Goal: Information Seeking & Learning: Learn about a topic

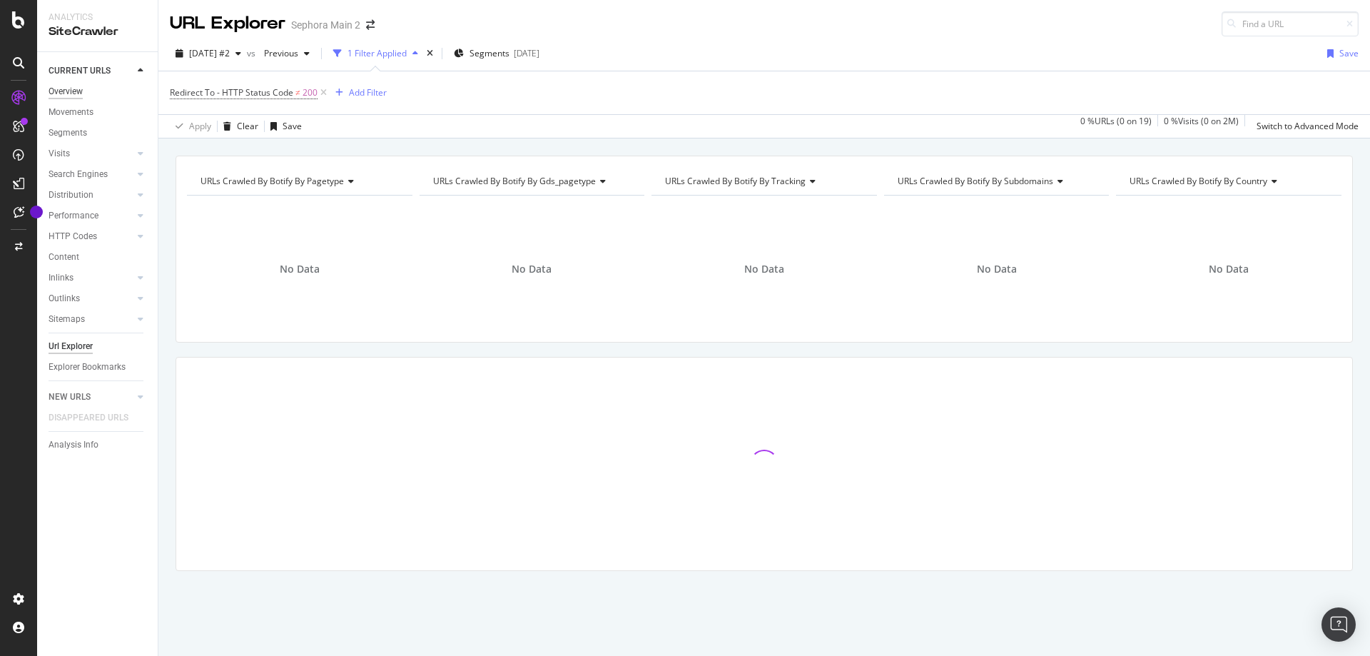
click at [80, 92] on div "Overview" at bounding box center [66, 91] width 34 height 15
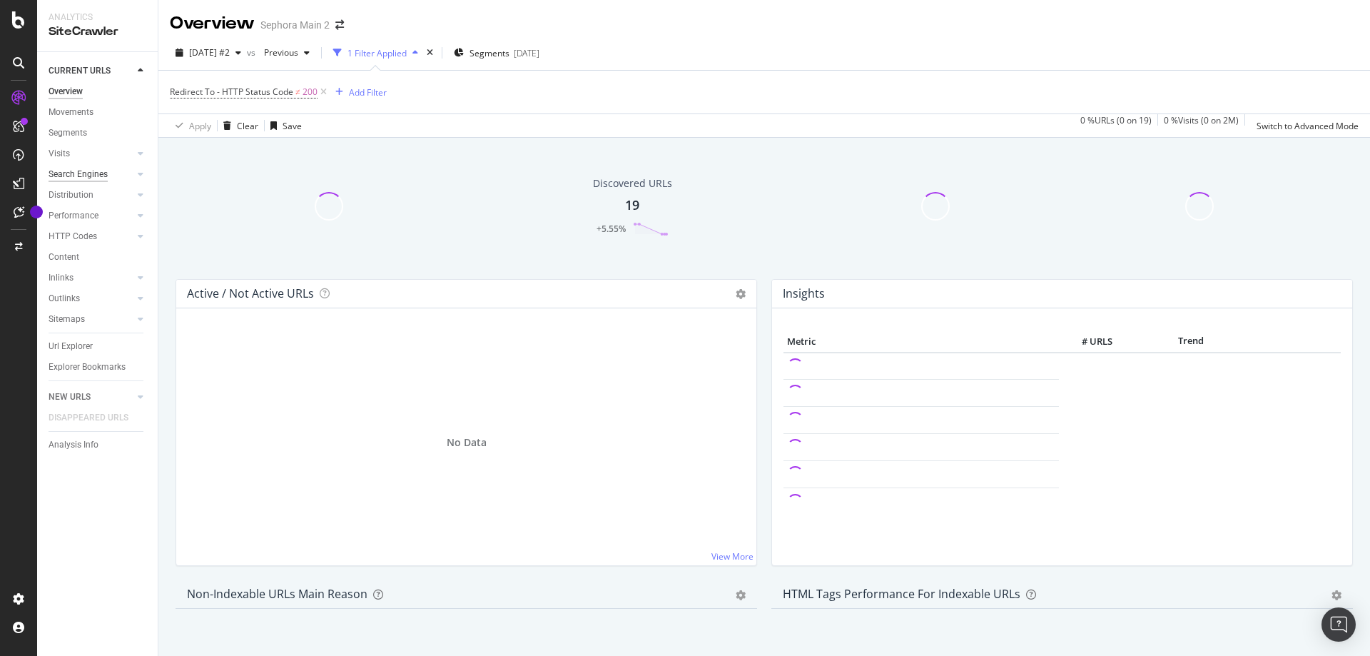
click at [98, 177] on div "Search Engines" at bounding box center [78, 174] width 59 height 15
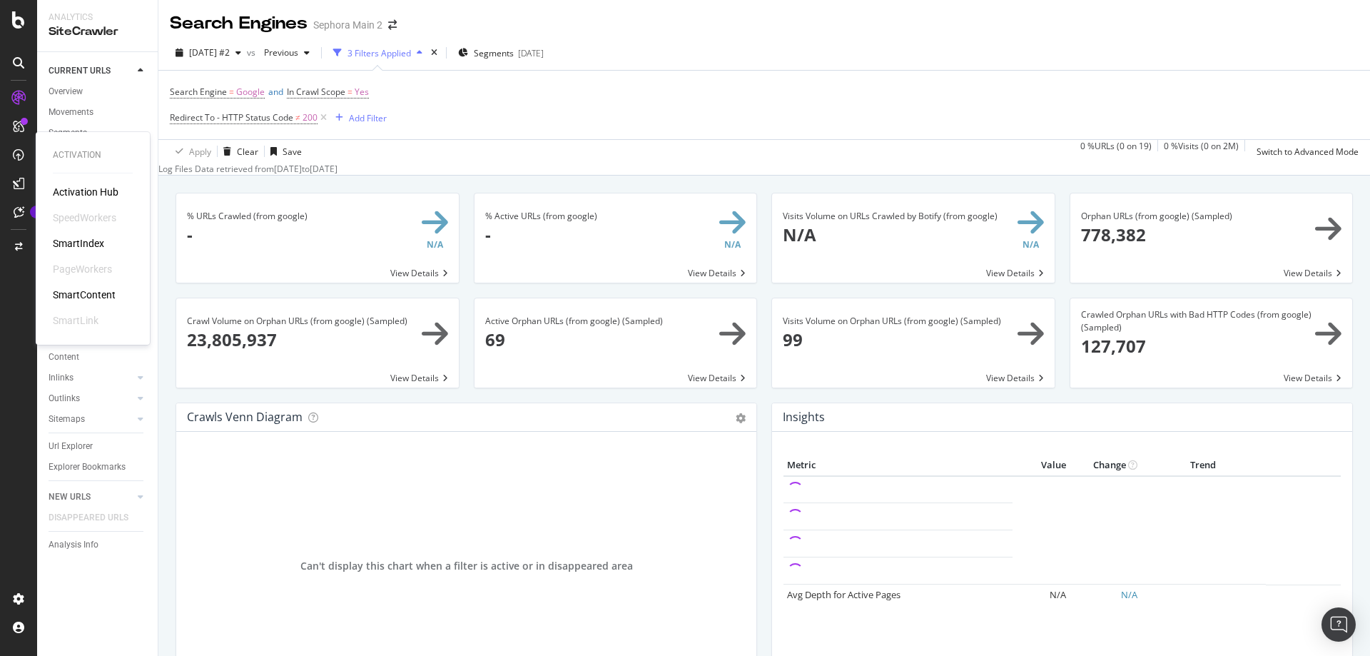
click at [71, 248] on div "SmartIndex" at bounding box center [78, 243] width 51 height 14
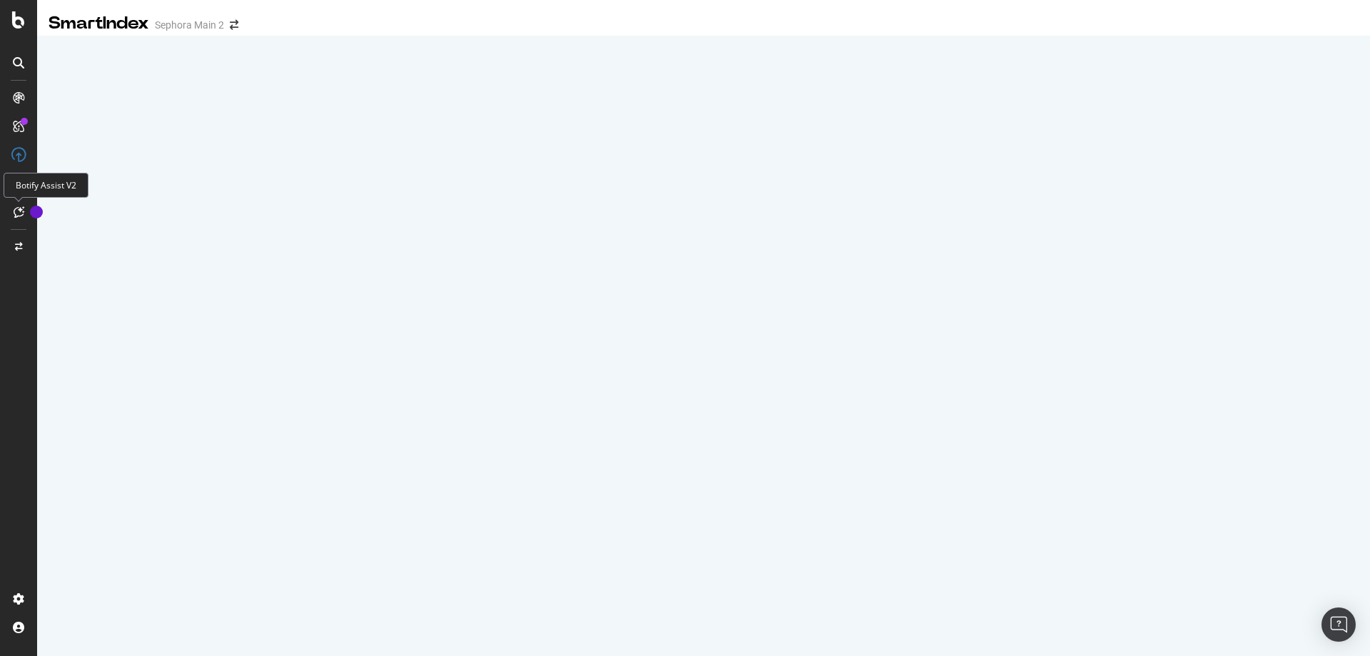
click at [17, 217] on icon at bounding box center [19, 211] width 11 height 11
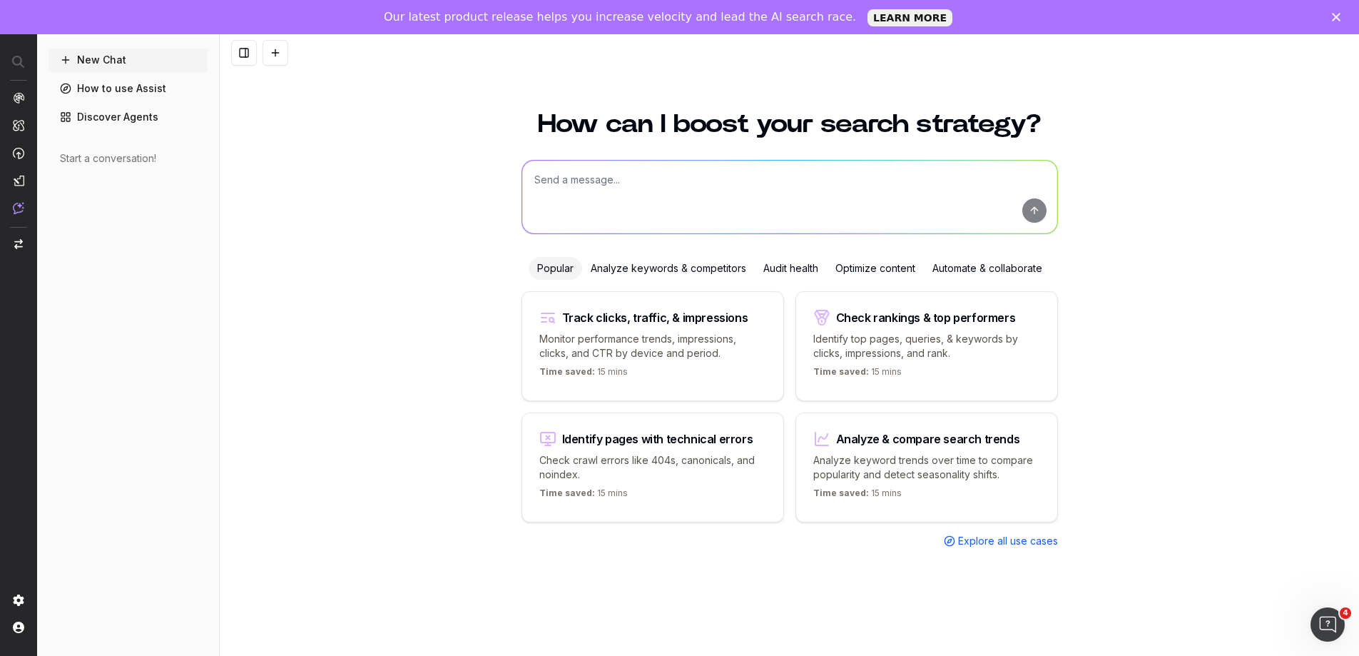
click at [566, 191] on textarea at bounding box center [789, 197] width 535 height 73
click at [104, 193] on span "LogAnalyzer" at bounding box center [79, 190] width 57 height 11
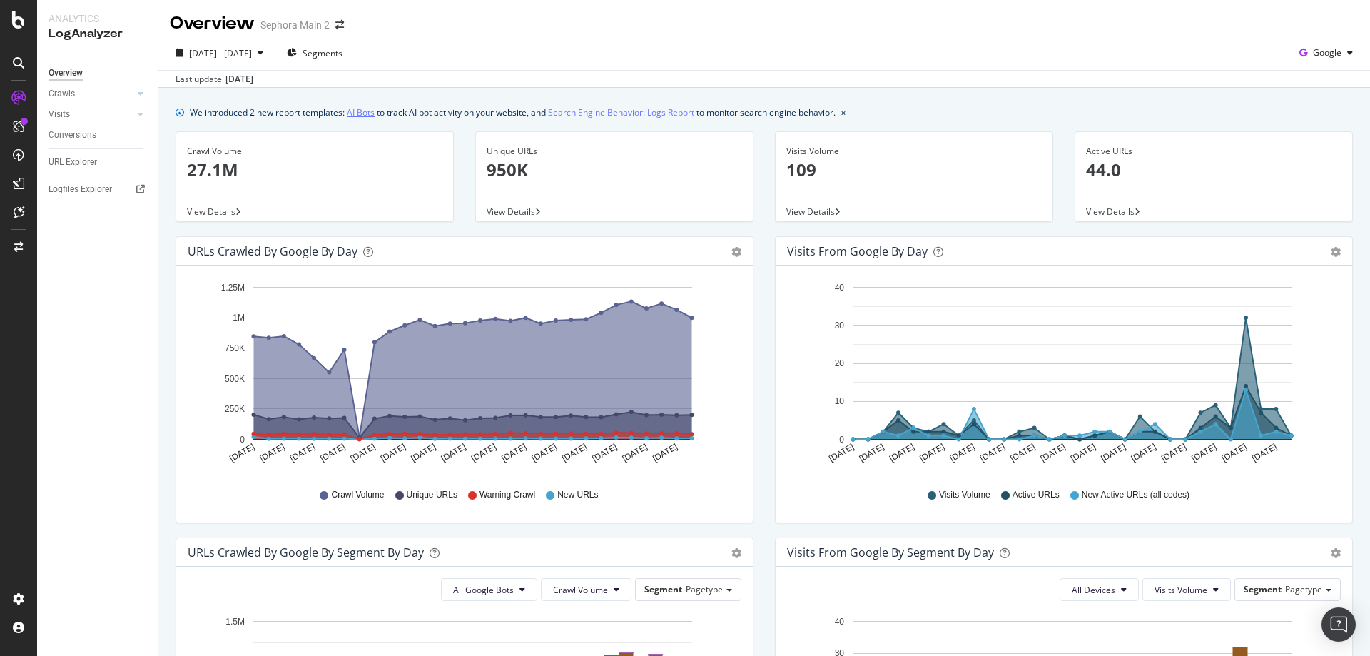
click at [357, 113] on link "AI Bots" at bounding box center [361, 112] width 28 height 15
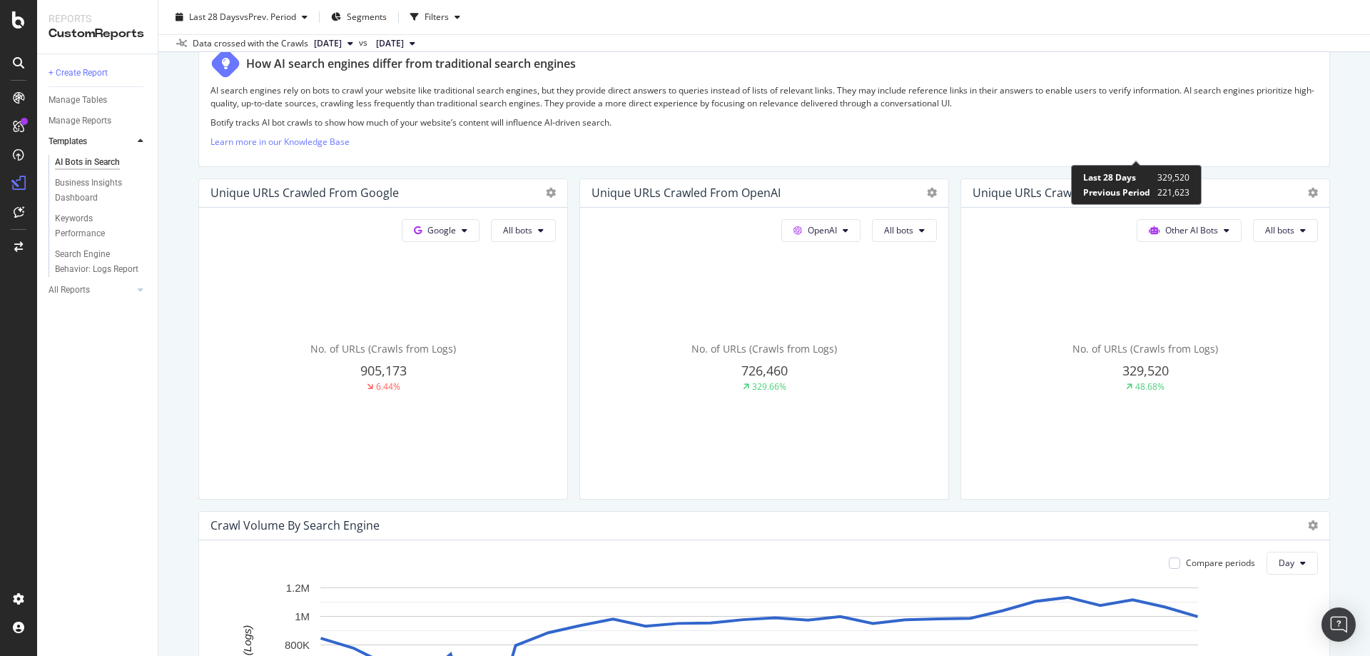
scroll to position [499, 0]
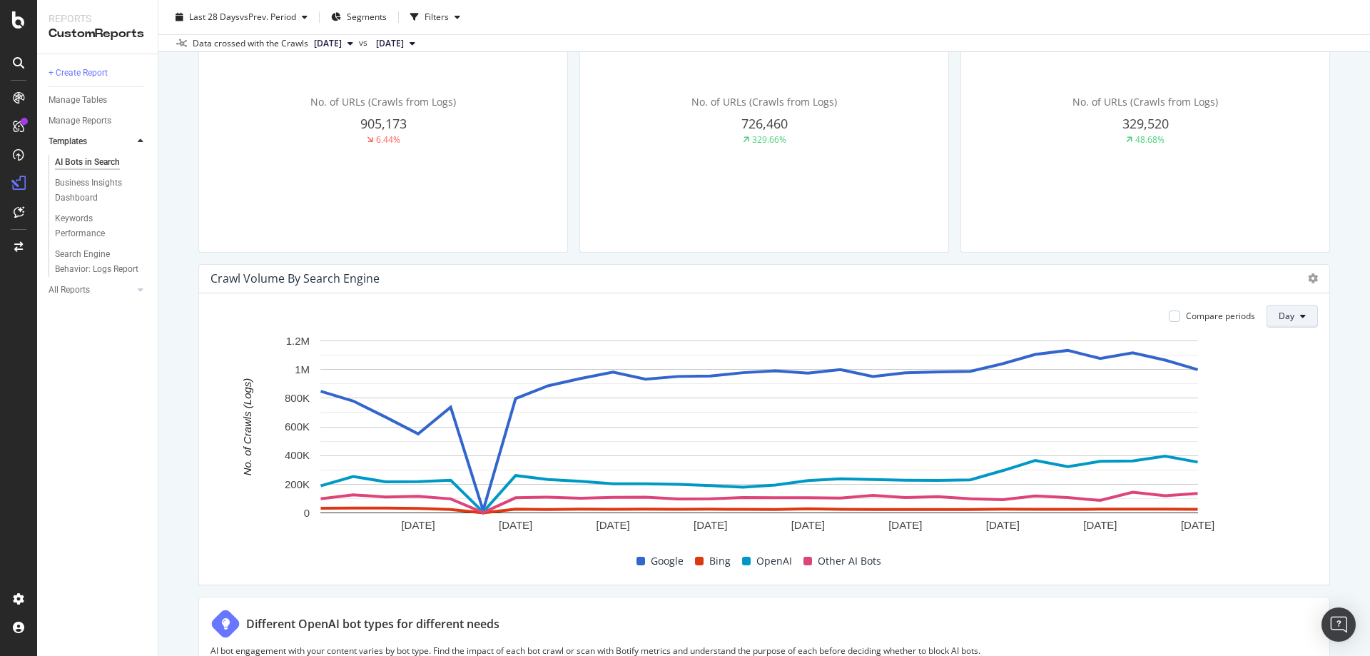
click at [1276, 322] on button "Day" at bounding box center [1291, 316] width 51 height 23
click at [1288, 409] on div "Day Week Month" at bounding box center [1281, 370] width 50 height 86
click at [1279, 394] on span "Month" at bounding box center [1281, 397] width 26 height 13
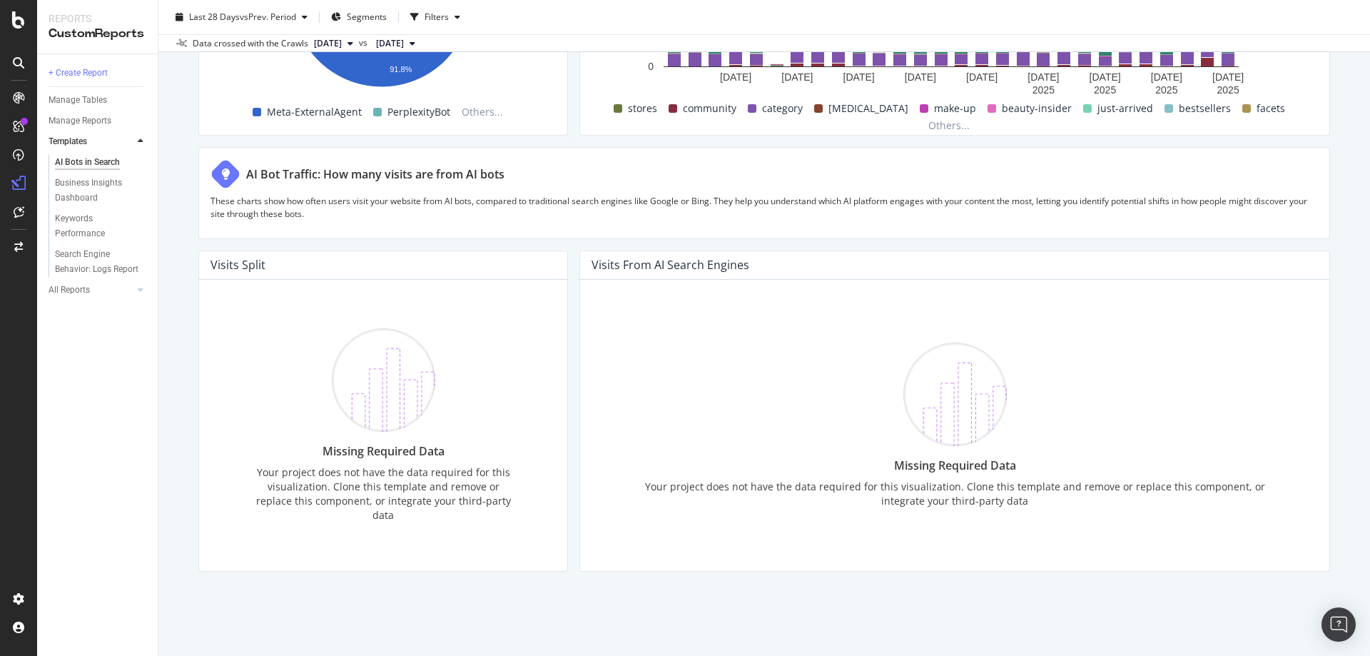
scroll to position [2369, 0]
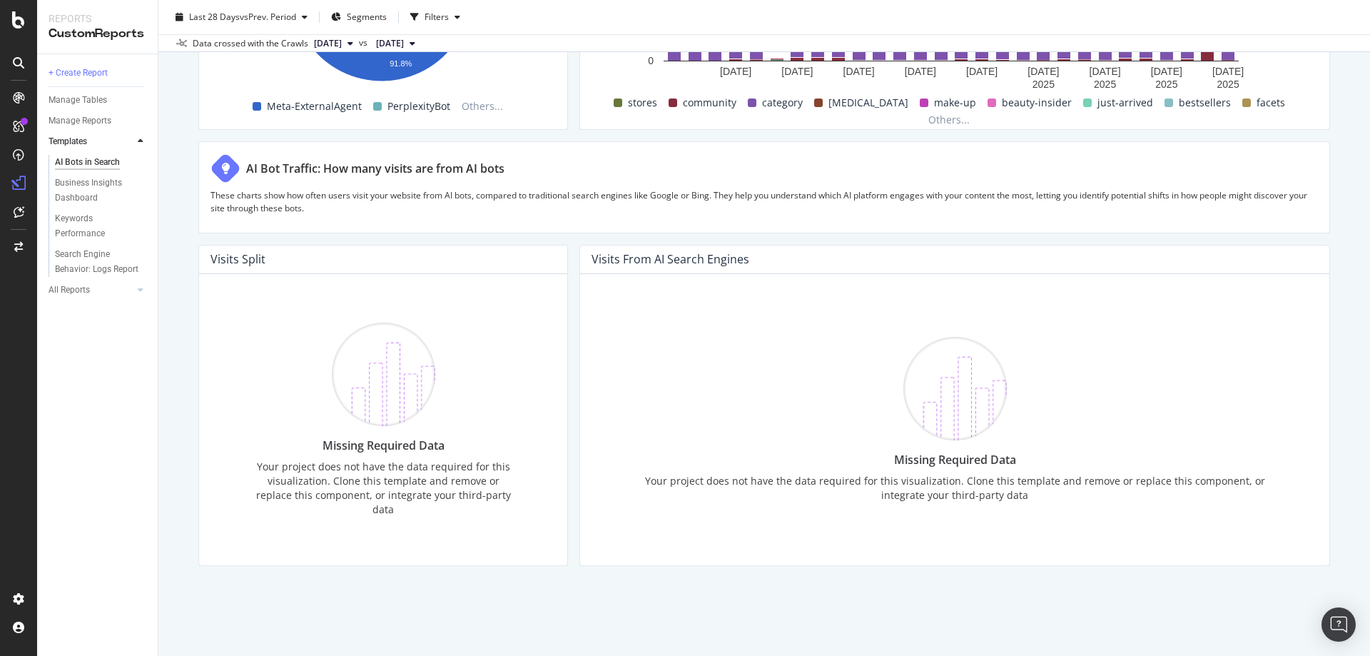
click at [952, 467] on div "Missing Required Data" at bounding box center [954, 460] width 646 height 16
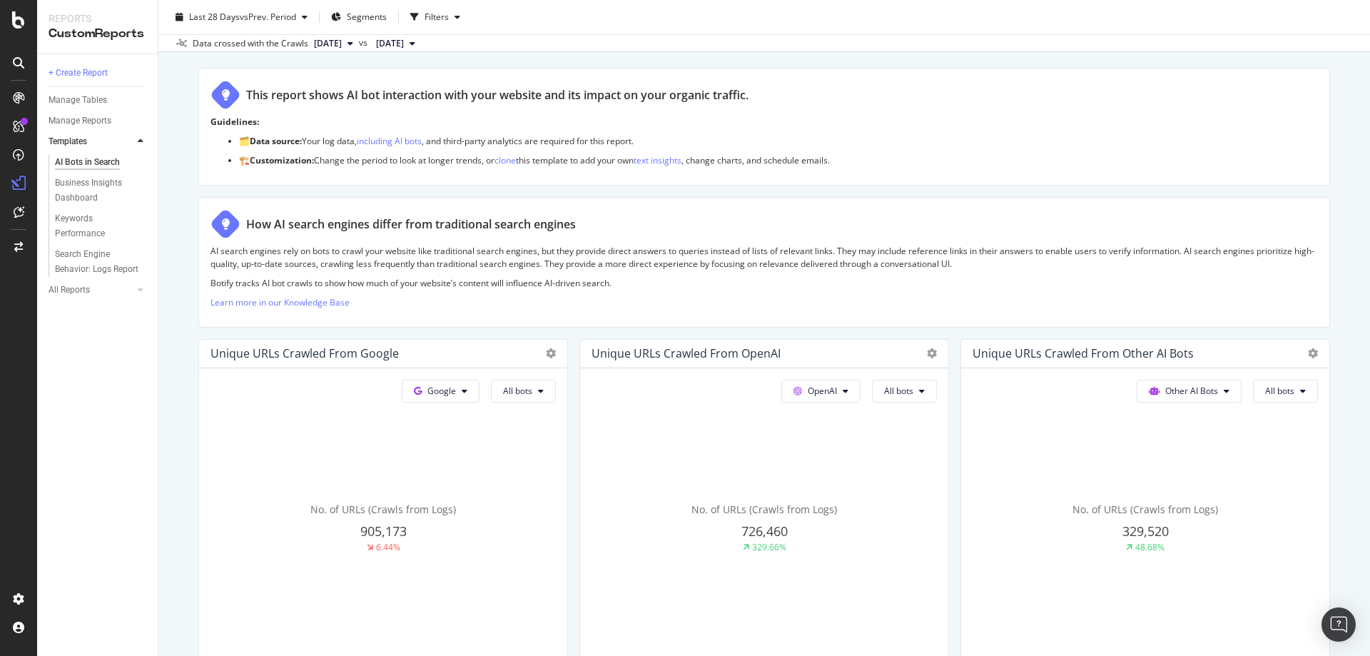
scroll to position [86, 0]
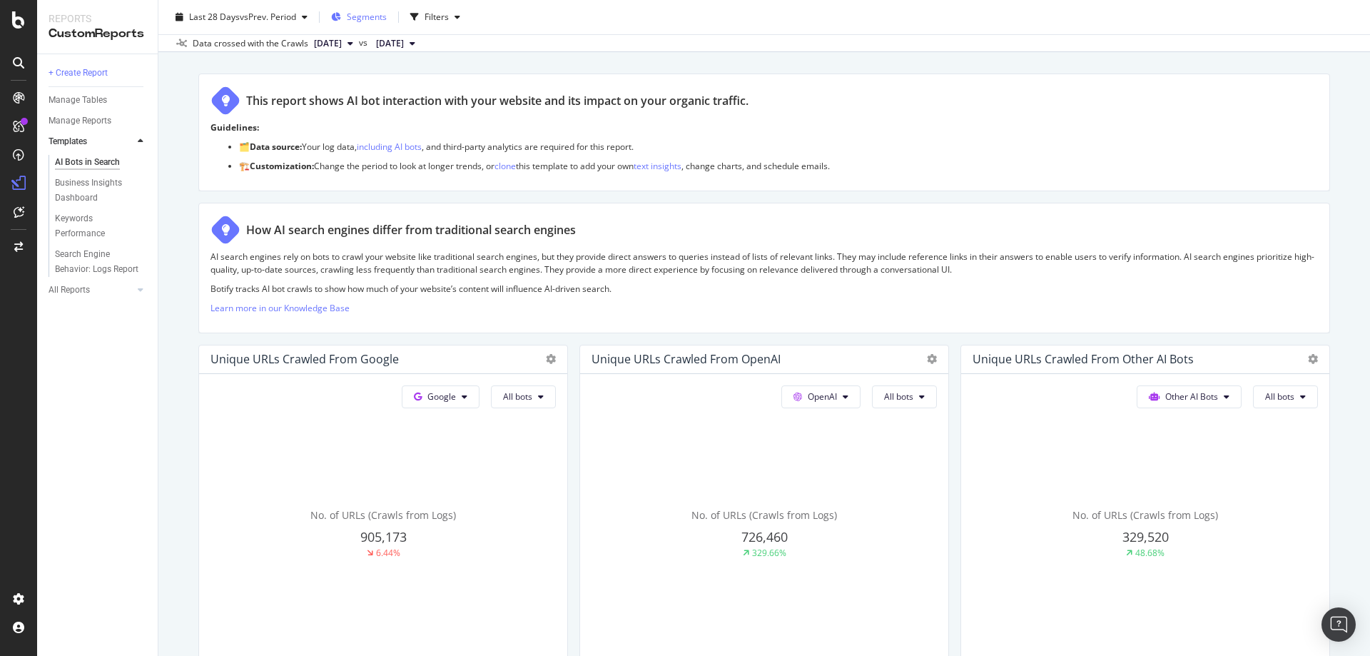
click at [360, 14] on span "Segments" at bounding box center [367, 17] width 40 height 12
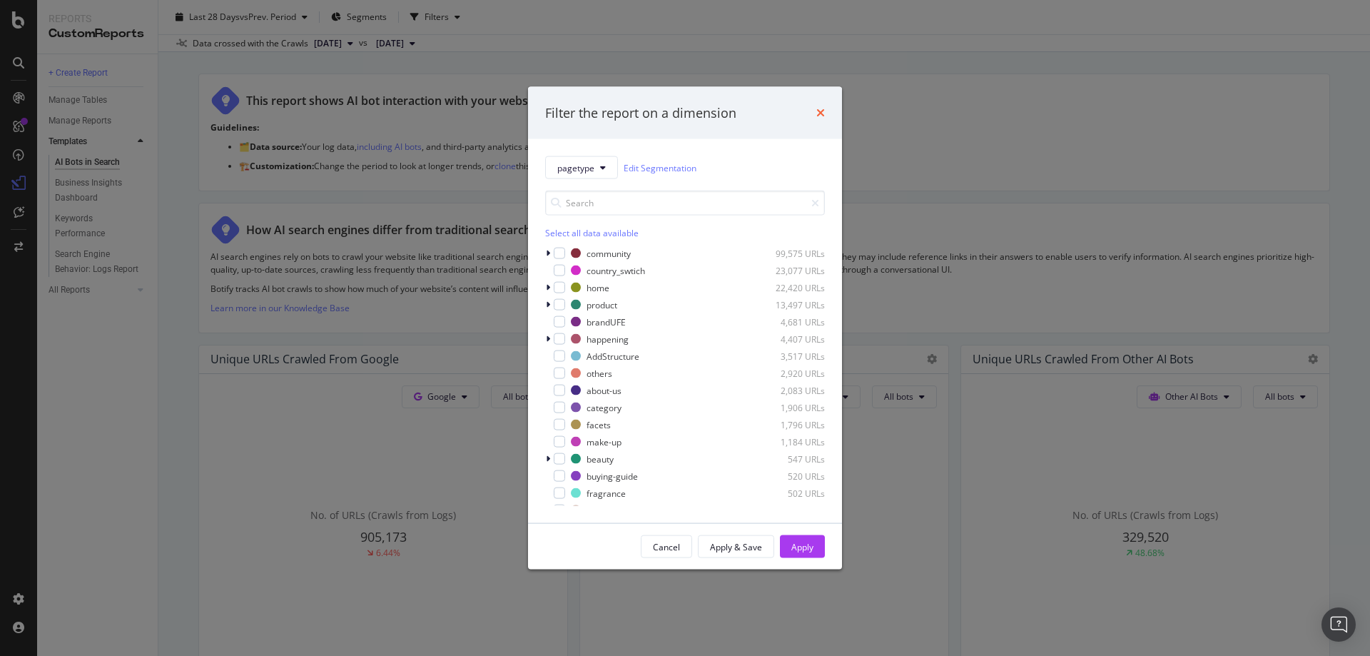
click at [819, 111] on icon "times" at bounding box center [820, 112] width 9 height 11
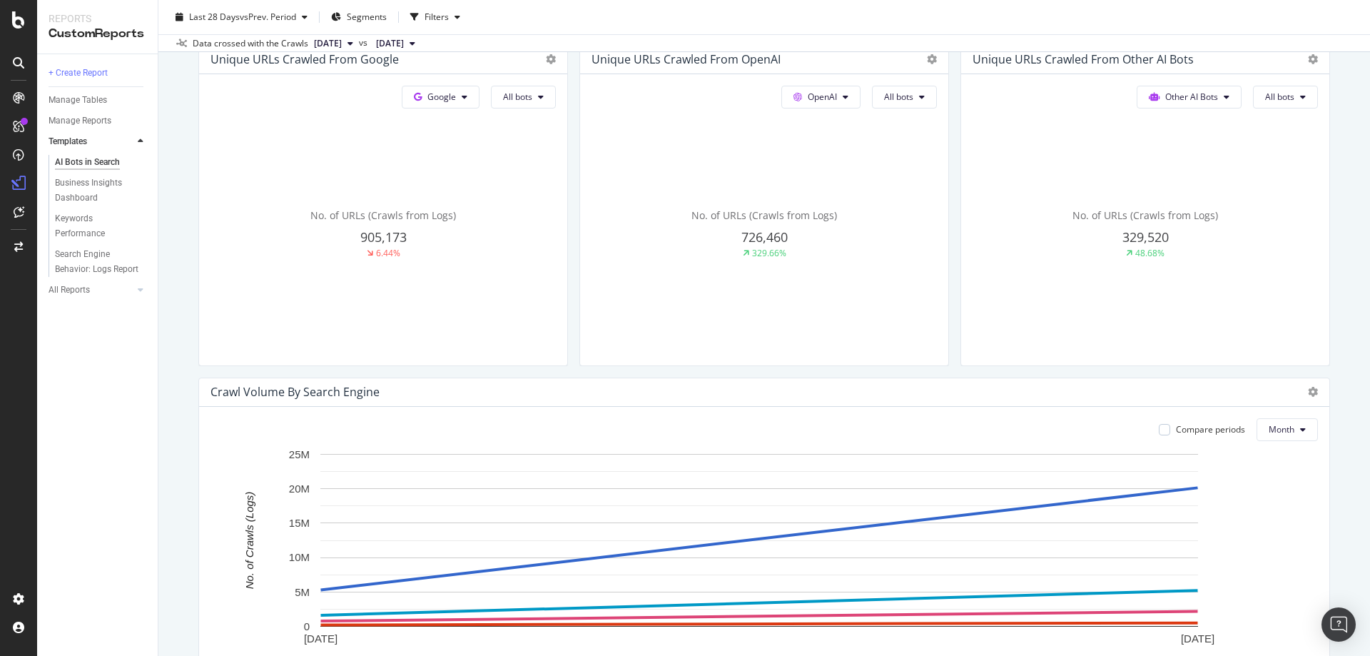
scroll to position [300, 0]
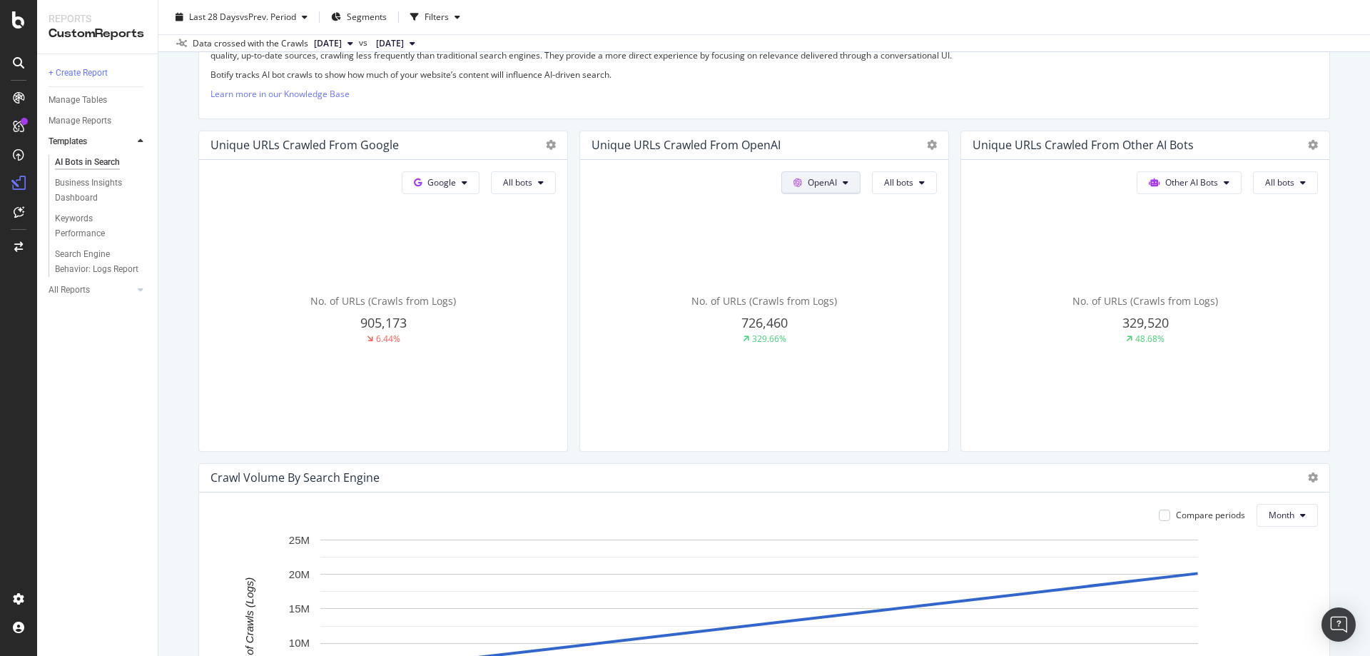
click at [467, 178] on icon at bounding box center [465, 182] width 6 height 9
click at [556, 263] on div "No. of URLs (Crawls from Logs) 329,520 48.68%" at bounding box center [382, 320] width 345 height 240
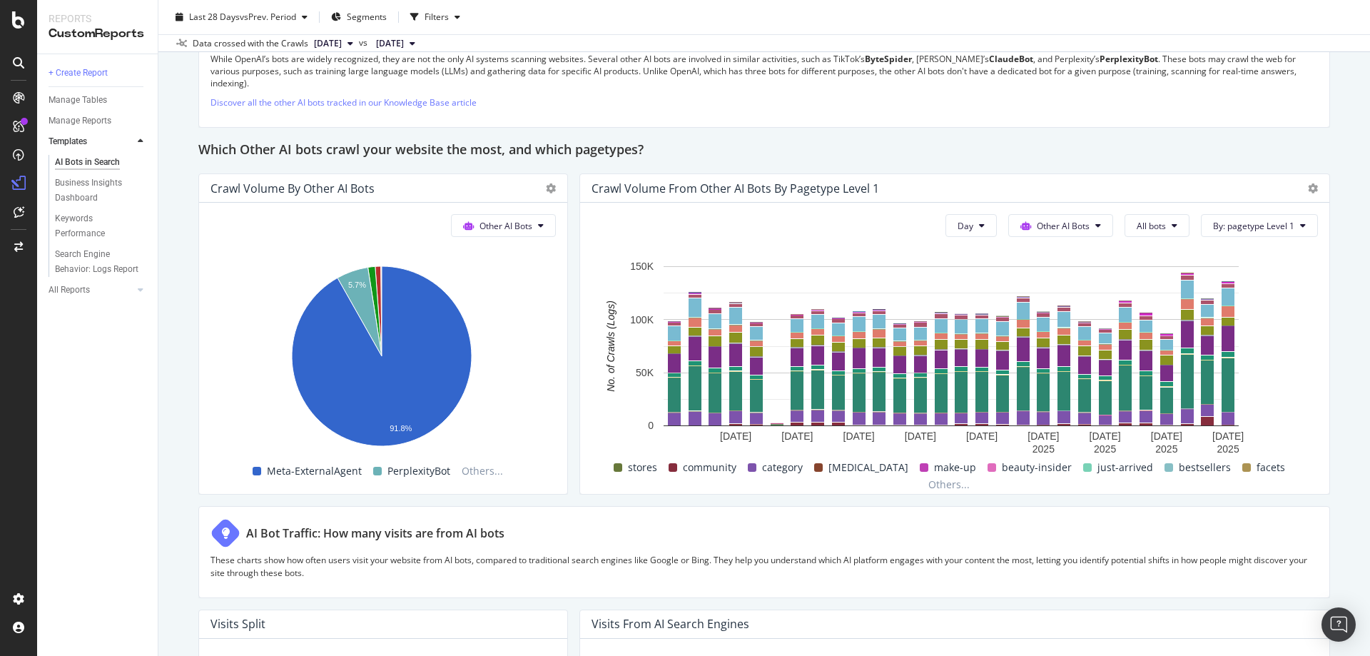
scroll to position [2012, 0]
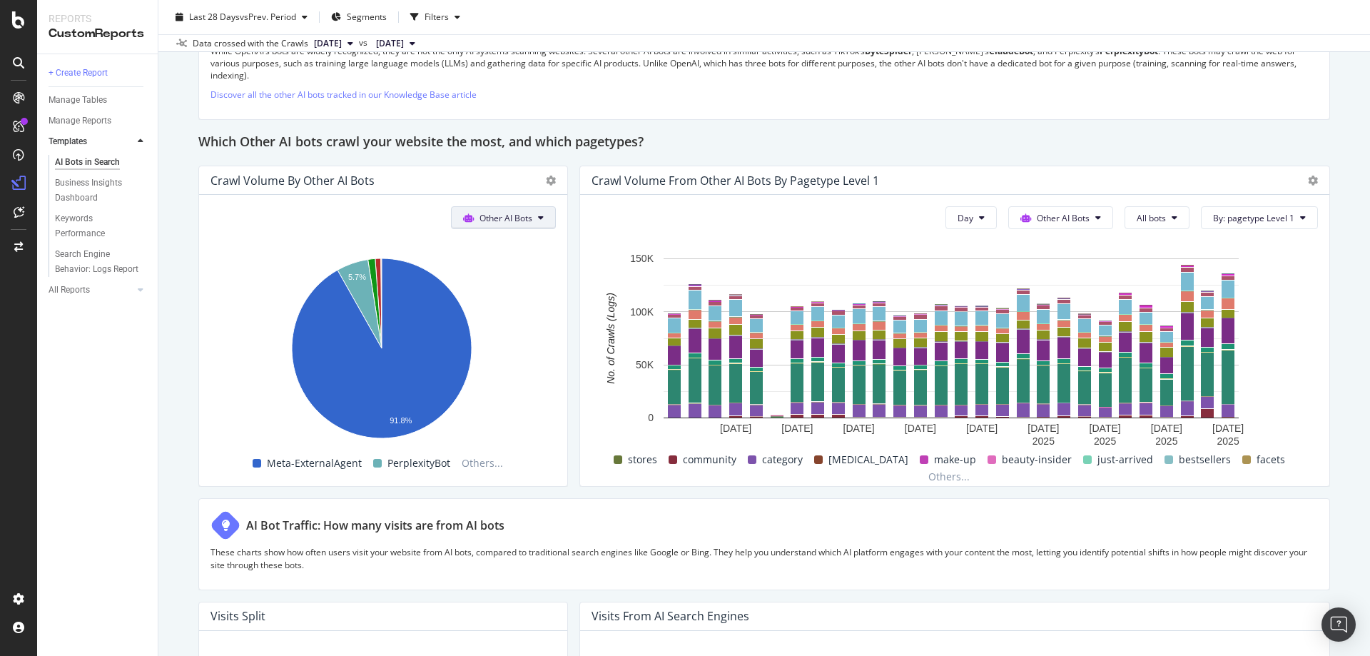
click at [530, 225] on button "Other AI Bots" at bounding box center [503, 217] width 105 height 23
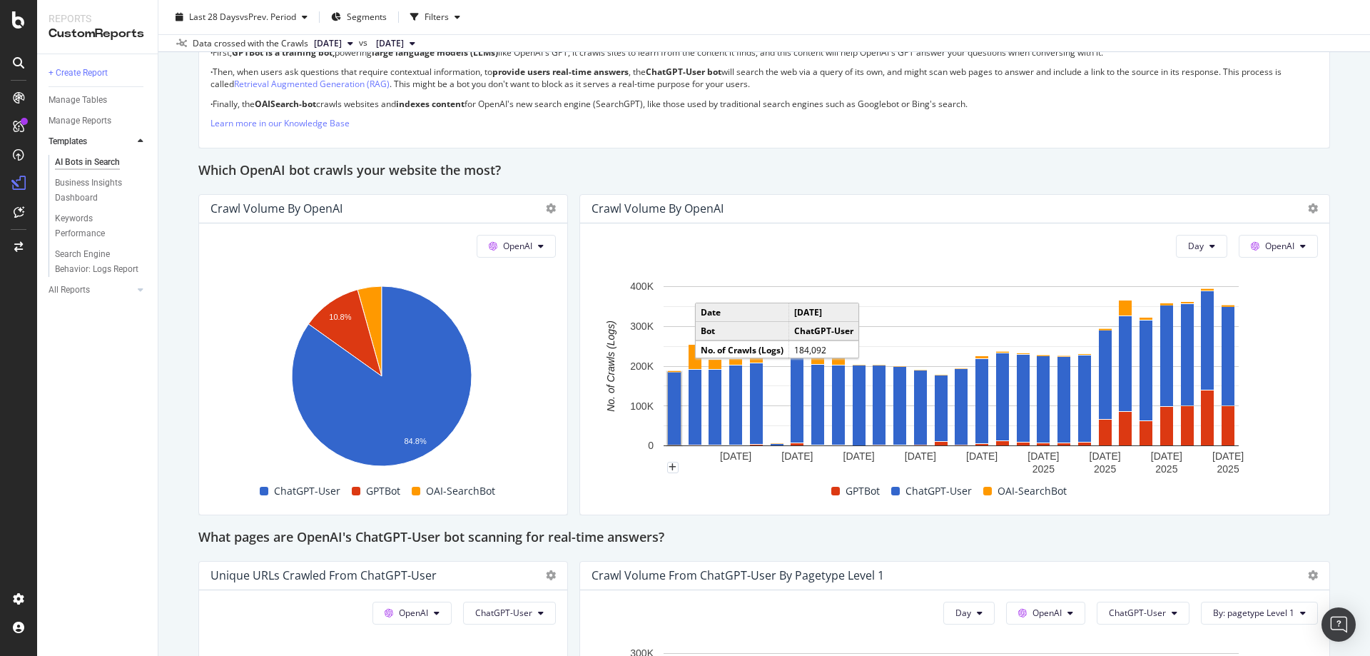
scroll to position [1141, 0]
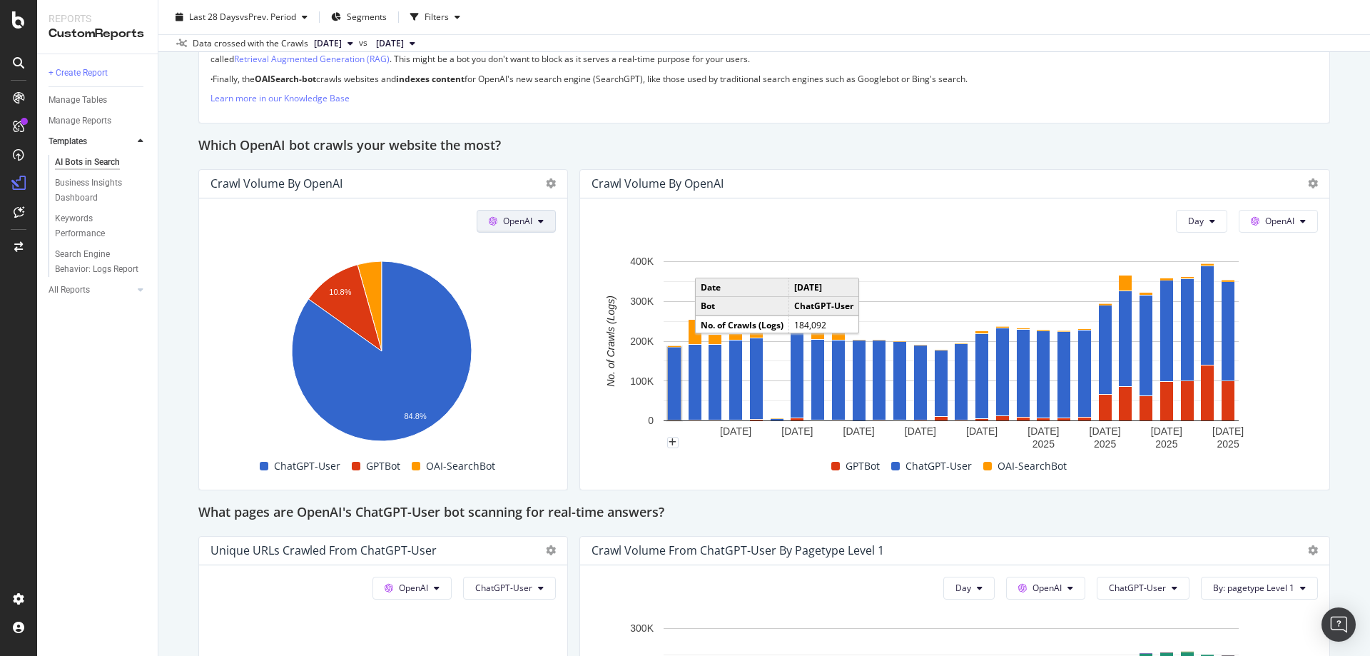
click at [546, 225] on button "OpenAI" at bounding box center [516, 221] width 79 height 23
click at [529, 275] on span "Bing" at bounding box center [534, 276] width 53 height 13
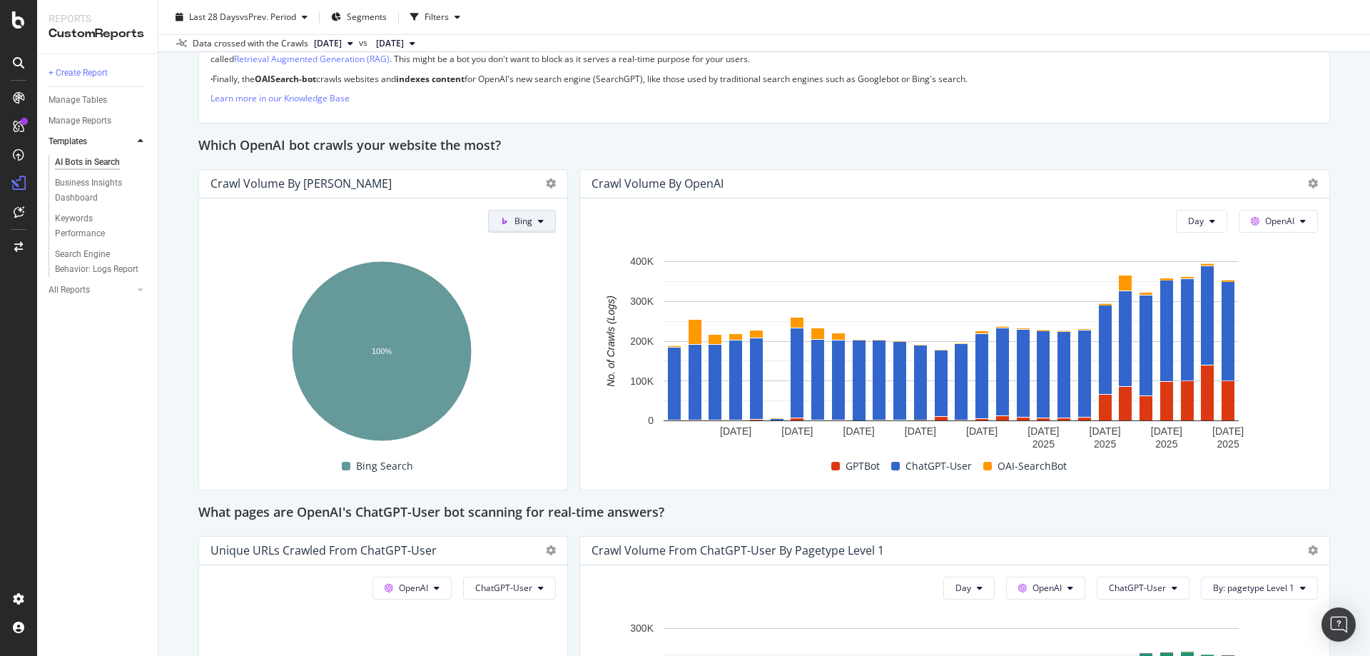
click at [541, 224] on button "Bing" at bounding box center [522, 221] width 68 height 23
click at [551, 297] on span "OpenAI" at bounding box center [546, 302] width 53 height 13
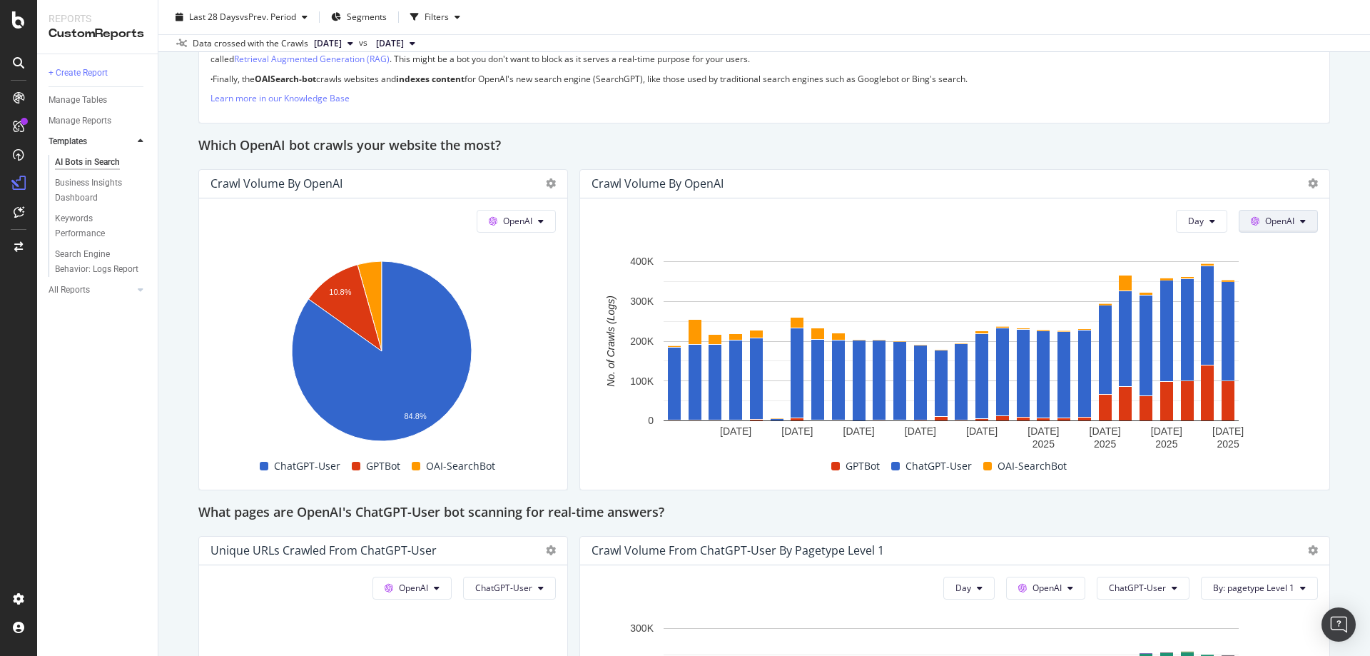
click at [1297, 222] on button "OpenAI" at bounding box center [1277, 221] width 79 height 23
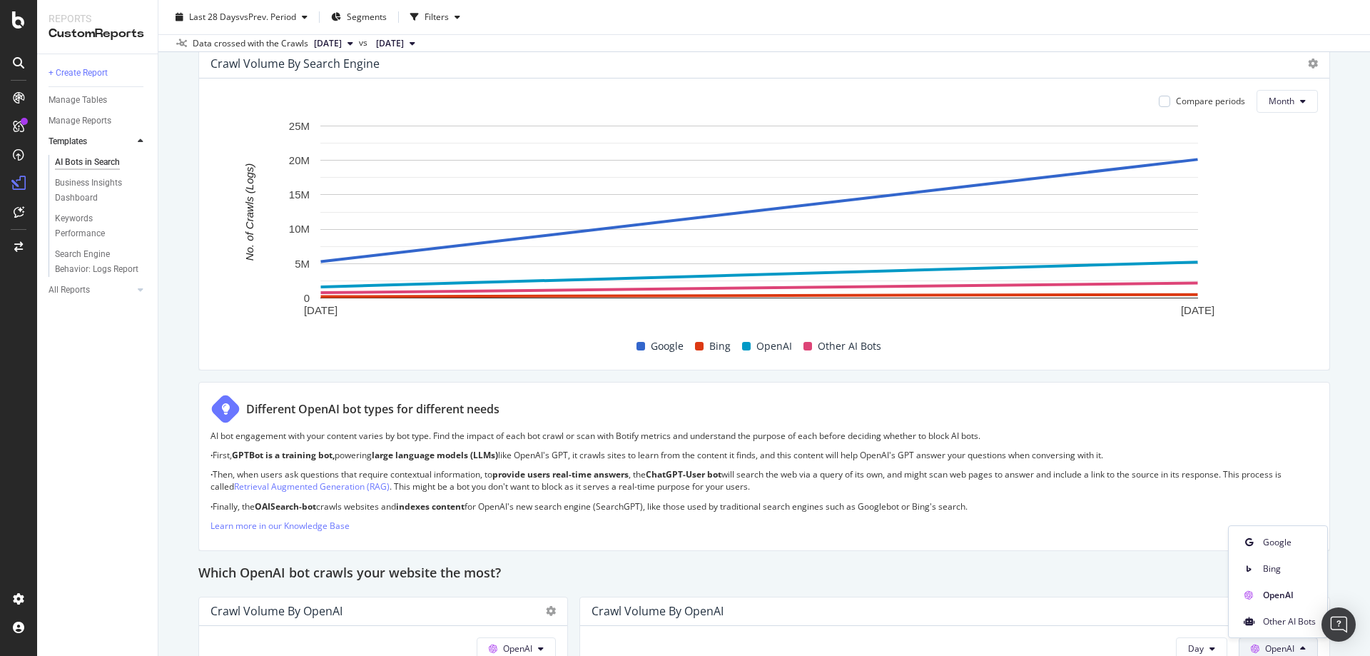
scroll to position [713, 0]
click at [1288, 99] on button "Month" at bounding box center [1286, 102] width 61 height 23
click at [1271, 161] on span "Week" at bounding box center [1271, 157] width 28 height 13
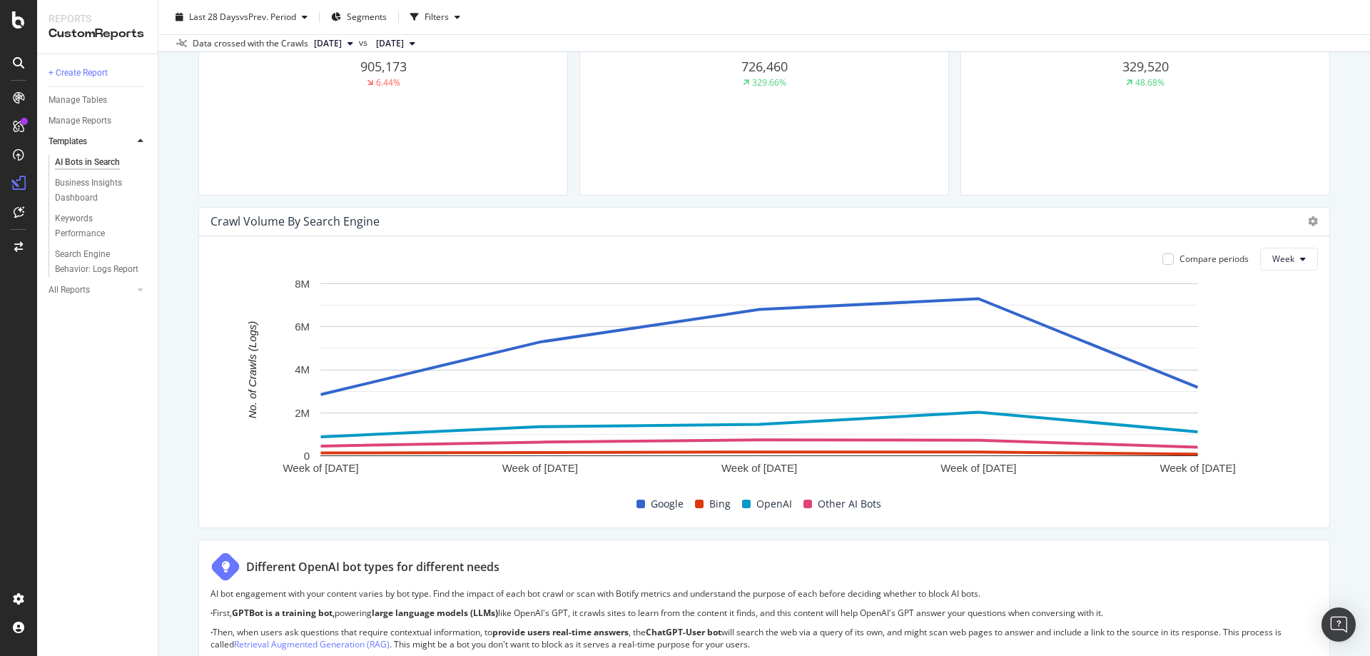
scroll to position [571, 0]
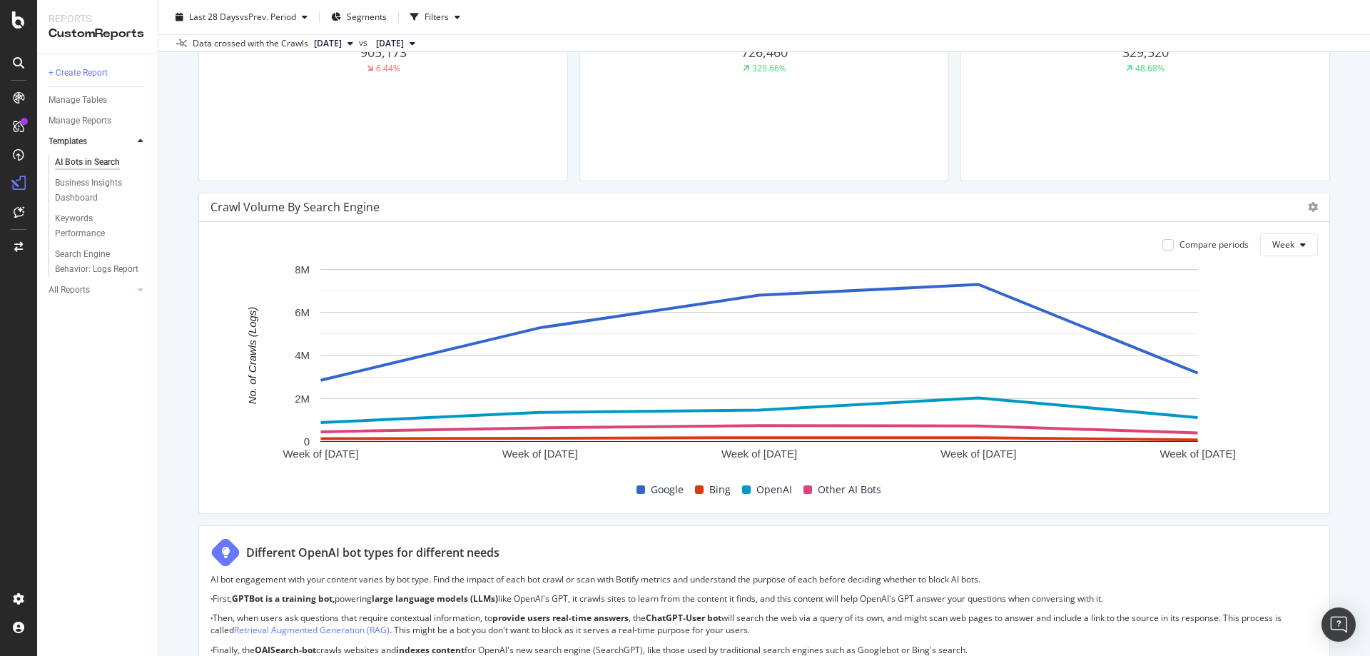
click at [1356, 414] on div "AI Bots in Search AI Bots in Search Sephora Main 2 Clone Schedule Email Export …" at bounding box center [763, 328] width 1211 height 656
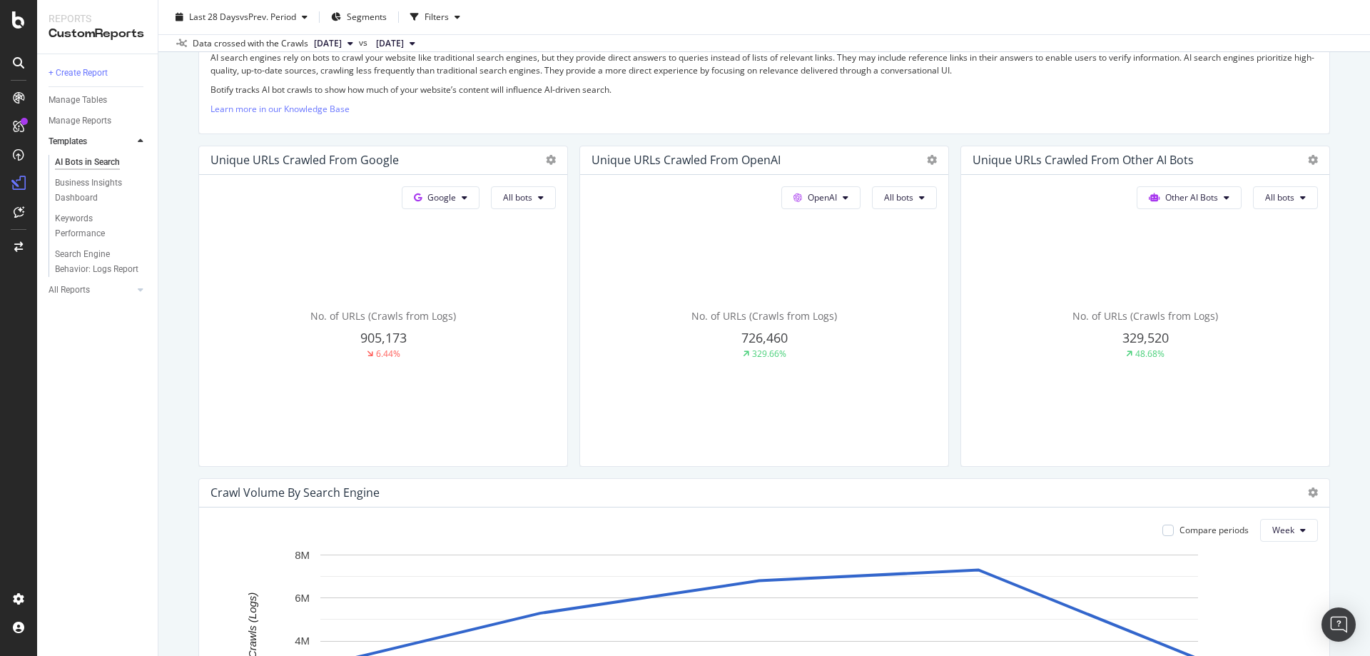
scroll to position [0, 0]
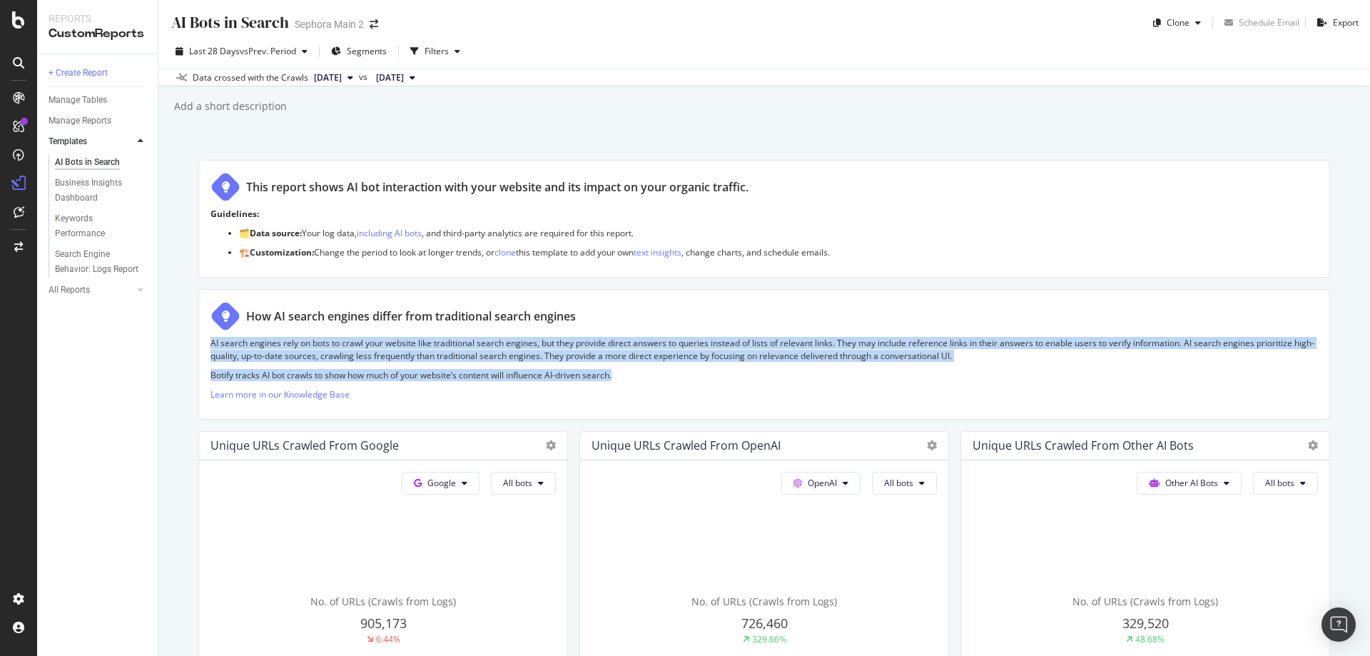
drag, startPoint x: 209, startPoint y: 344, endPoint x: 651, endPoint y: 378, distance: 443.6
click at [651, 378] on div "How AI search engines differ from traditional search engines AI search engines …" at bounding box center [763, 354] width 1131 height 131
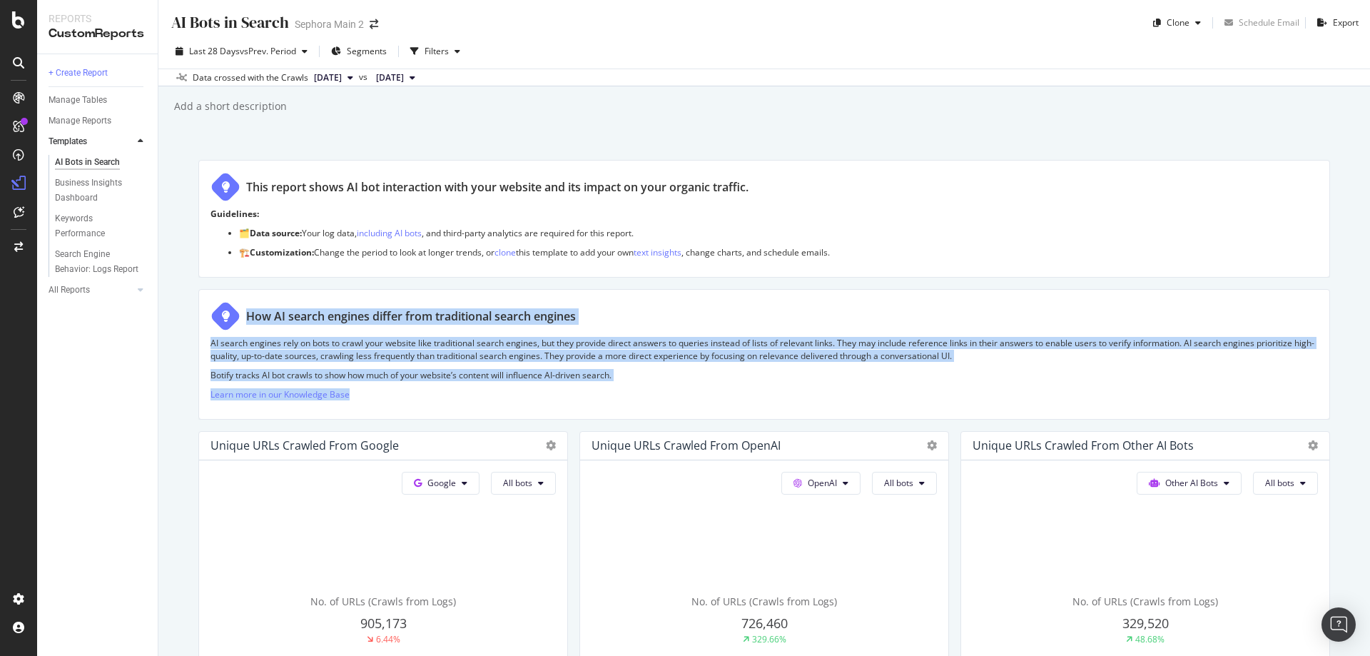
drag, startPoint x: 248, startPoint y: 315, endPoint x: 634, endPoint y: 385, distance: 392.1
click at [634, 384] on div "How AI search engines differ from traditional search engines AI search engines …" at bounding box center [763, 354] width 1131 height 131
click at [648, 383] on div "AI search engines rely on bots to crawl your website like traditional search en…" at bounding box center [763, 372] width 1107 height 71
drag, startPoint x: 267, startPoint y: 321, endPoint x: 641, endPoint y: 379, distance: 378.3
click at [641, 379] on div "How AI search engines differ from traditional search engines AI search engines …" at bounding box center [763, 354] width 1131 height 131
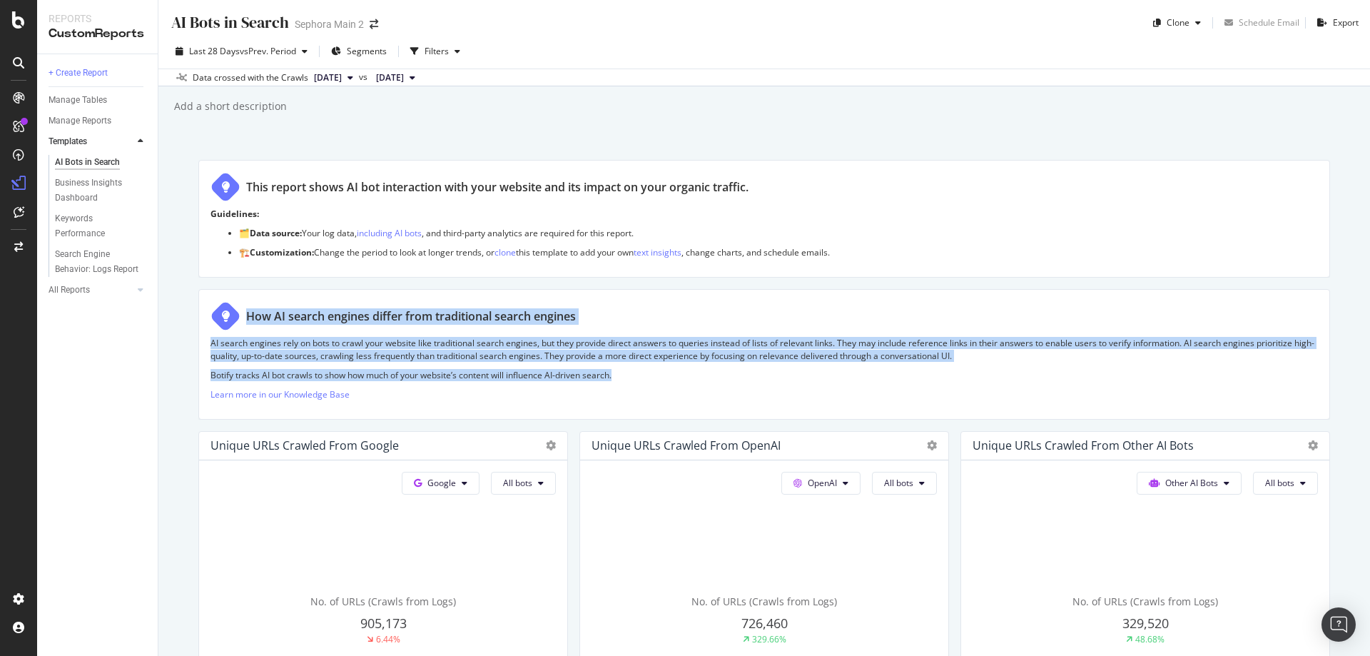
copy div "How AI search engines differ from traditional search engines AI search engines …"
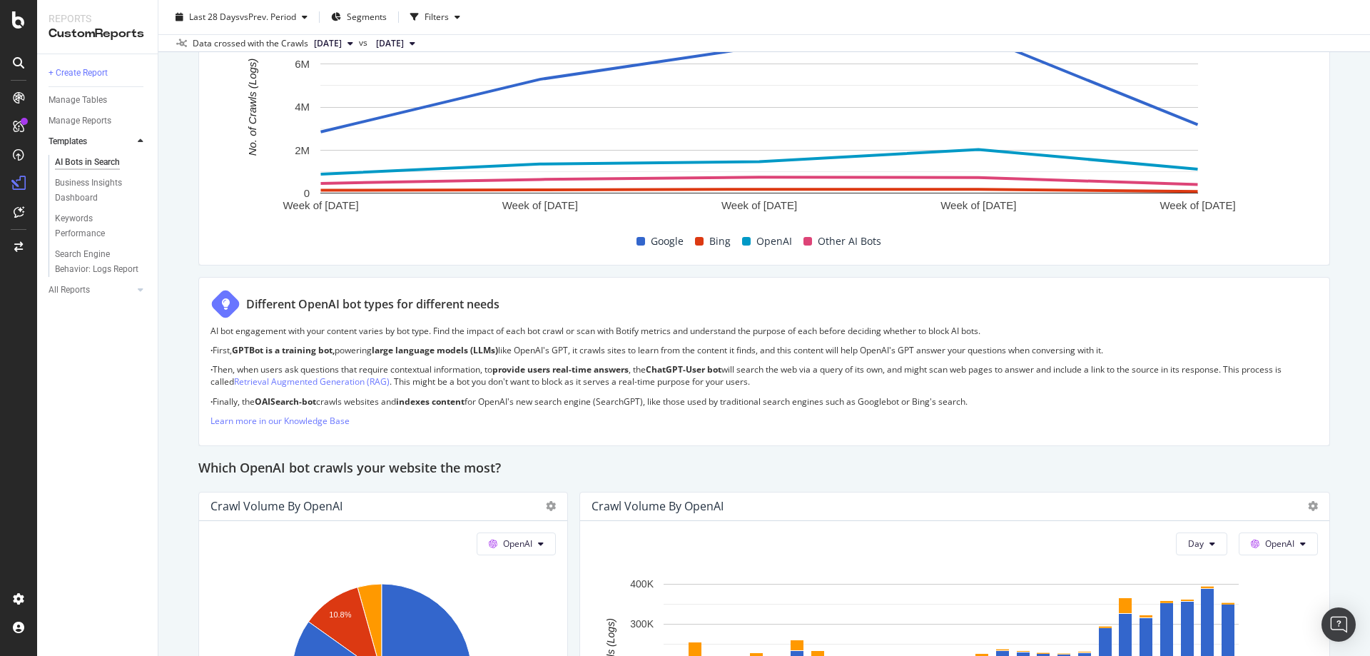
scroll to position [713, 0]
